Goal: Find specific page/section: Find specific page/section

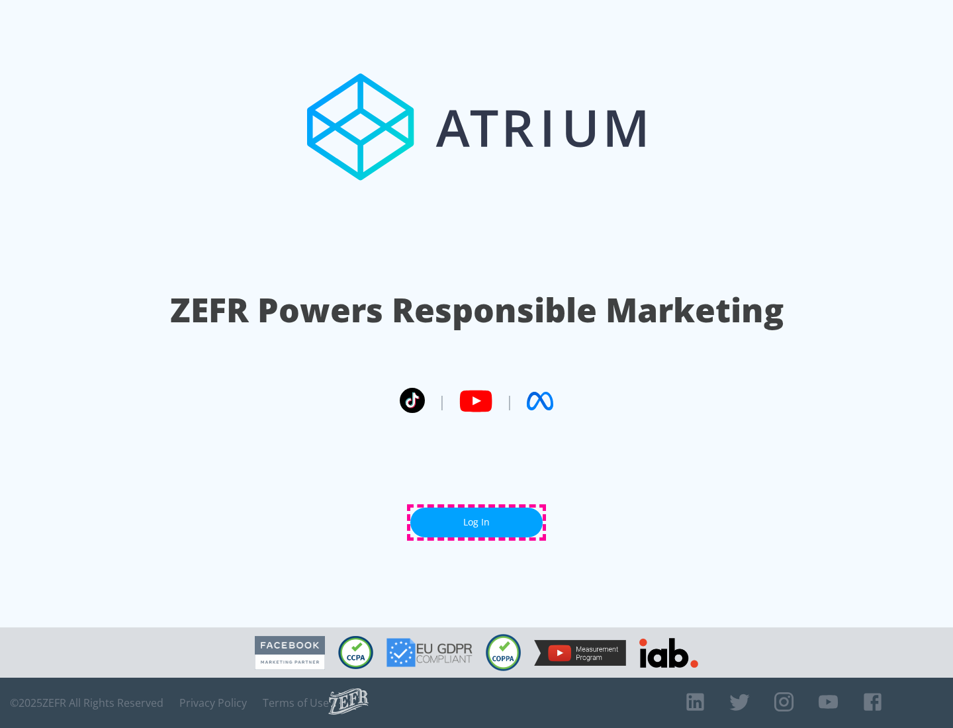
click at [477, 522] on link "Log In" at bounding box center [477, 523] width 132 height 30
